Goal: Transaction & Acquisition: Book appointment/travel/reservation

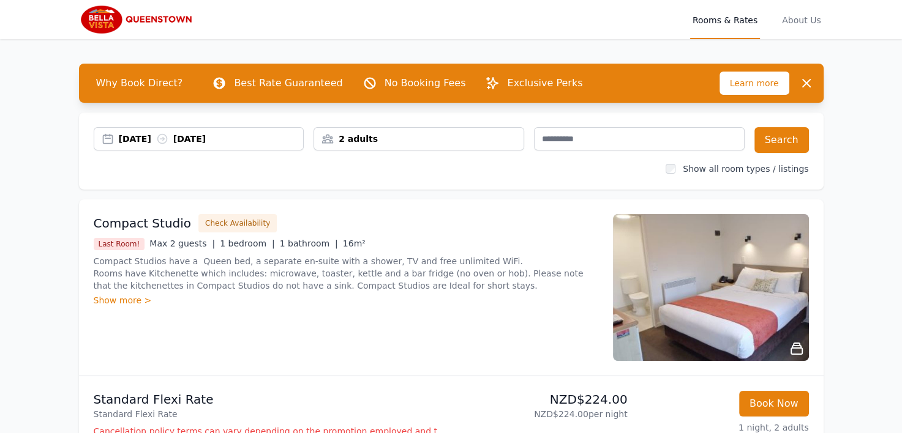
click at [273, 135] on div "[DATE] [DATE]" at bounding box center [211, 139] width 185 height 12
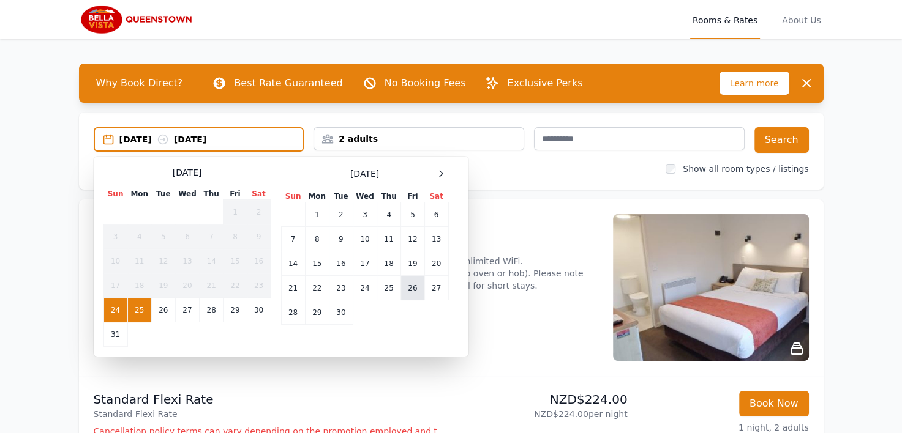
click at [409, 288] on td "26" at bounding box center [412, 288] width 23 height 24
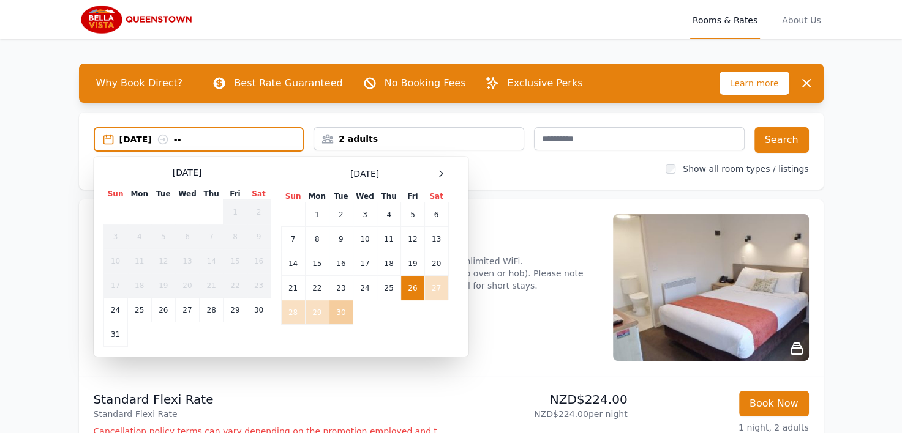
click at [342, 313] on td "30" at bounding box center [341, 313] width 24 height 24
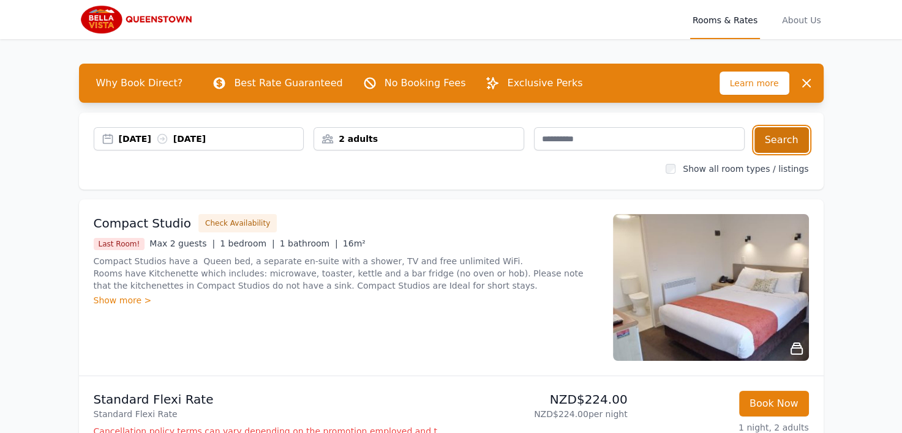
click at [785, 137] on button "Search" at bounding box center [781, 140] width 54 height 26
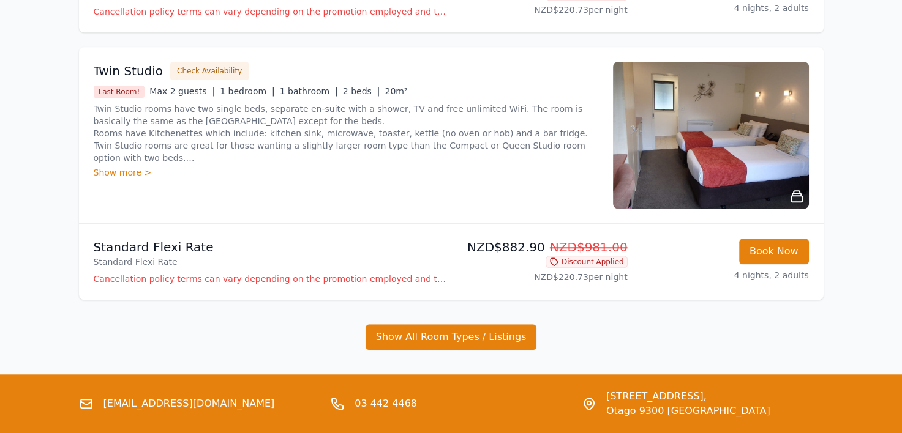
scroll to position [575, 0]
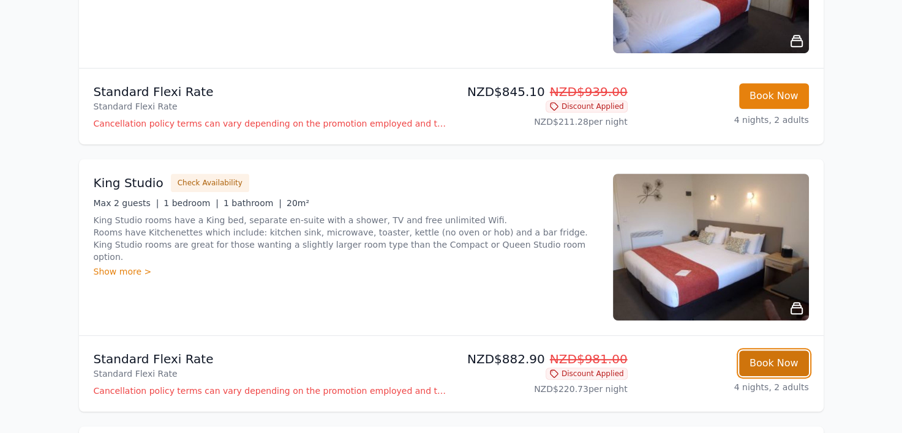
click at [774, 361] on button "Book Now" at bounding box center [774, 364] width 70 height 26
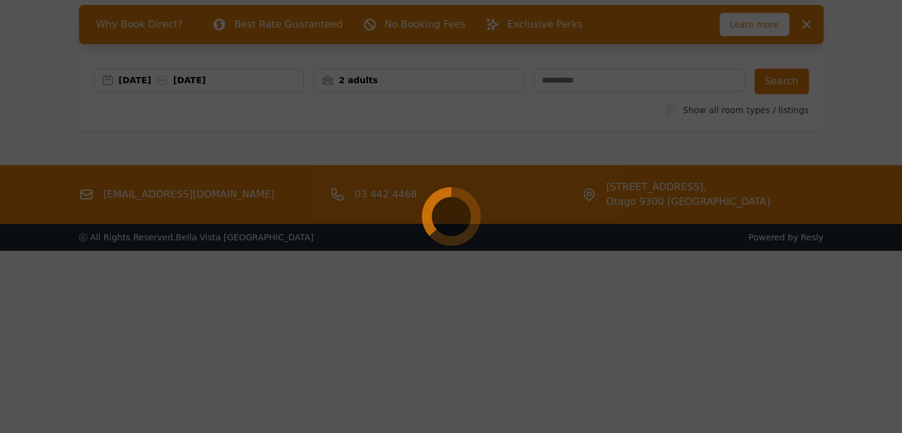
scroll to position [59, 0]
select select "**"
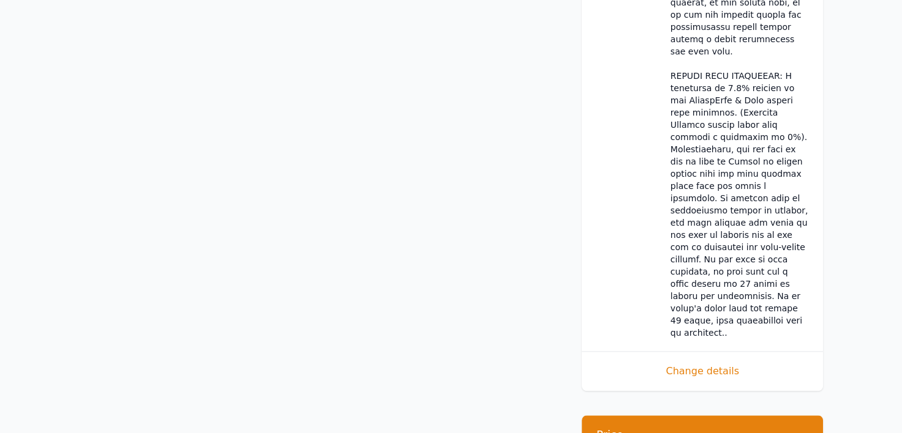
scroll to position [1289, 0]
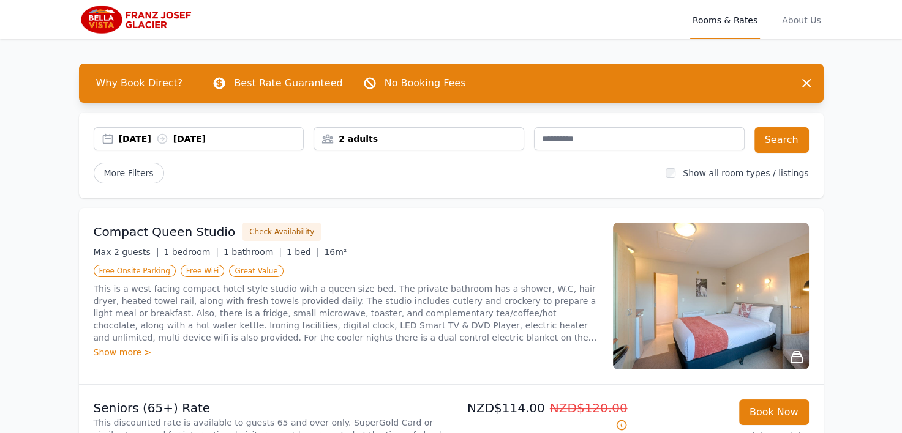
click at [262, 142] on div "[DATE] [DATE]" at bounding box center [211, 139] width 185 height 12
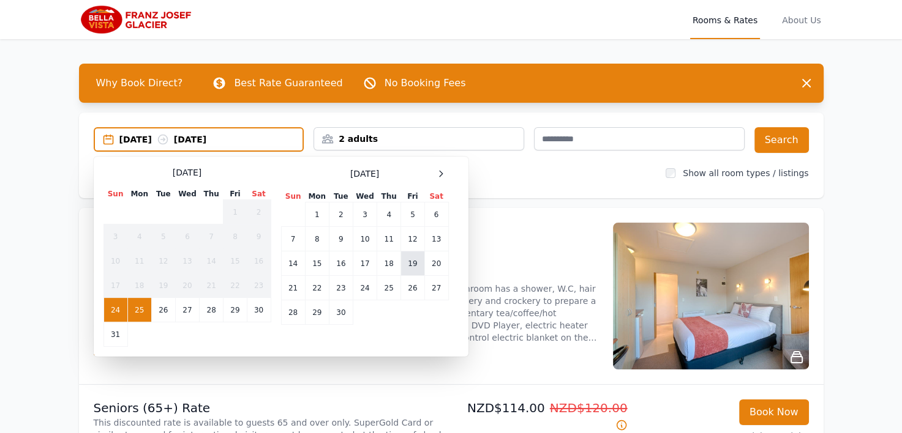
click at [415, 260] on td "19" at bounding box center [412, 264] width 23 height 24
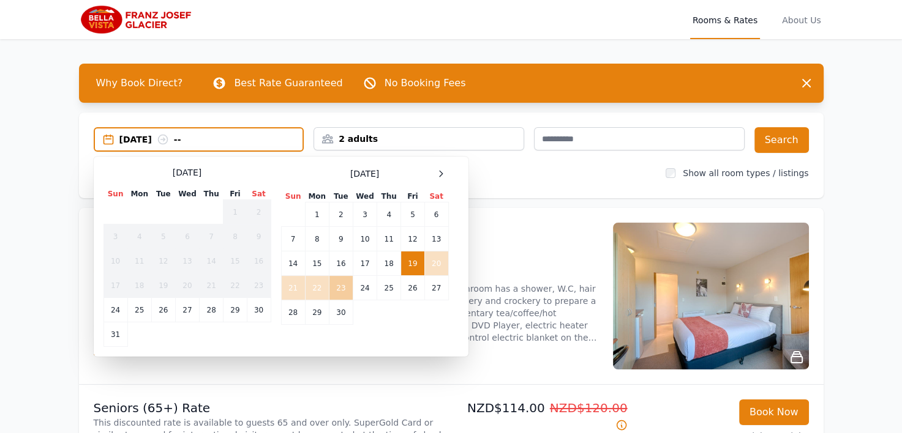
click at [345, 288] on td "23" at bounding box center [341, 288] width 24 height 24
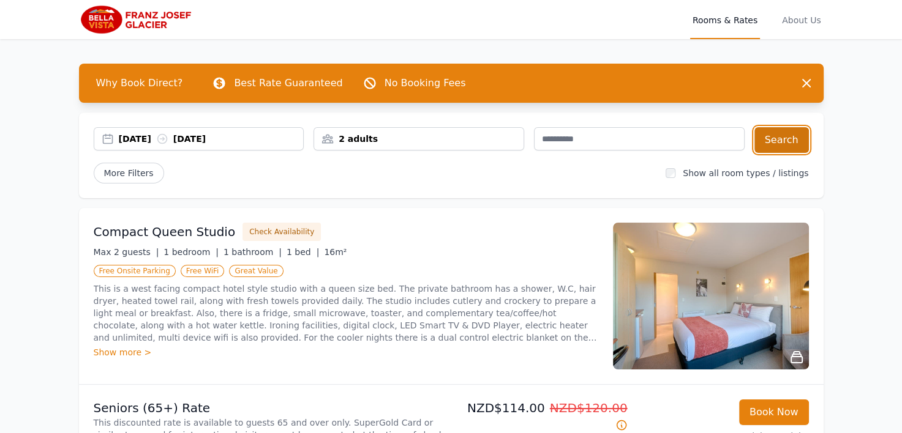
click at [779, 142] on button "Search" at bounding box center [781, 140] width 54 height 26
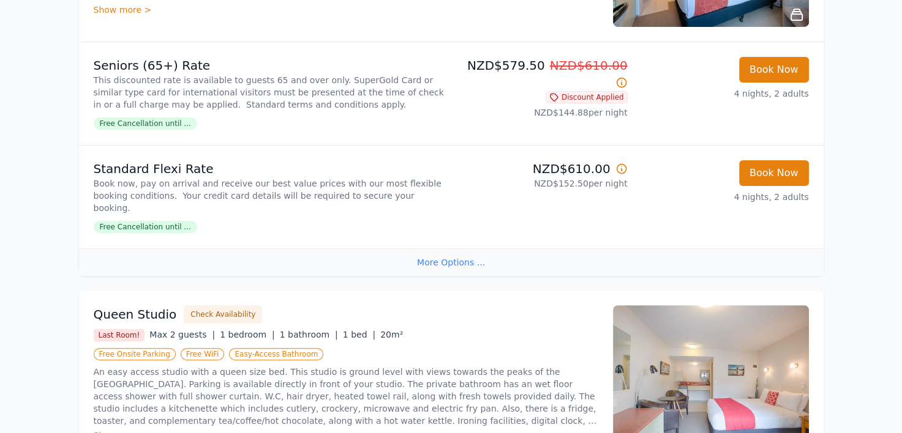
scroll to position [722, 0]
